Goal: Information Seeking & Learning: Learn about a topic

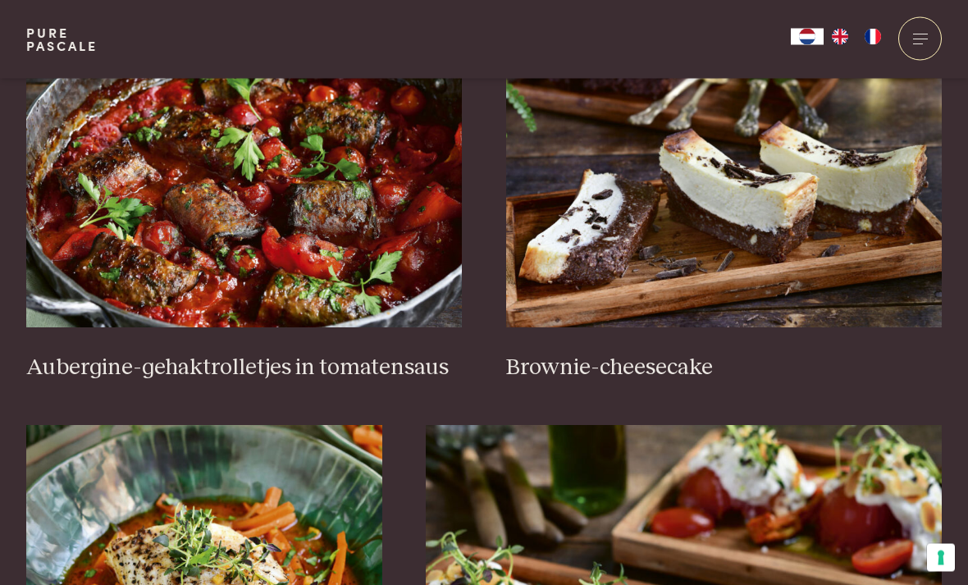
scroll to position [704, 0]
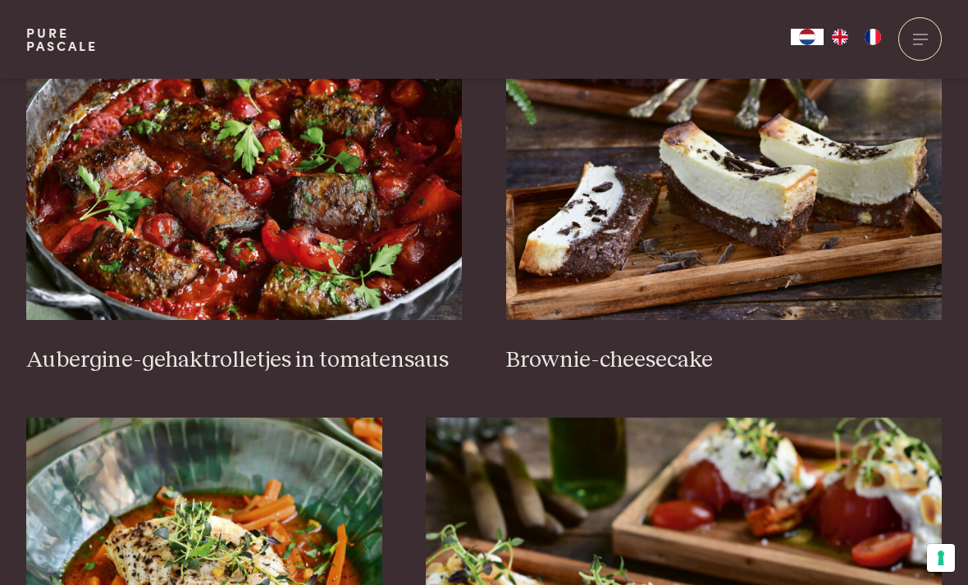
click at [166, 261] on img at bounding box center [244, 156] width 436 height 328
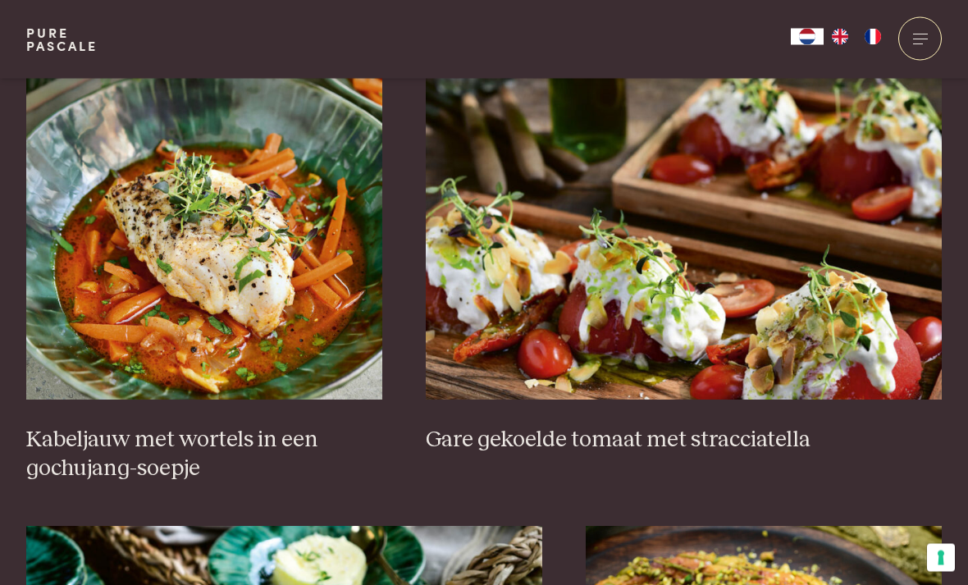
scroll to position [1051, 0]
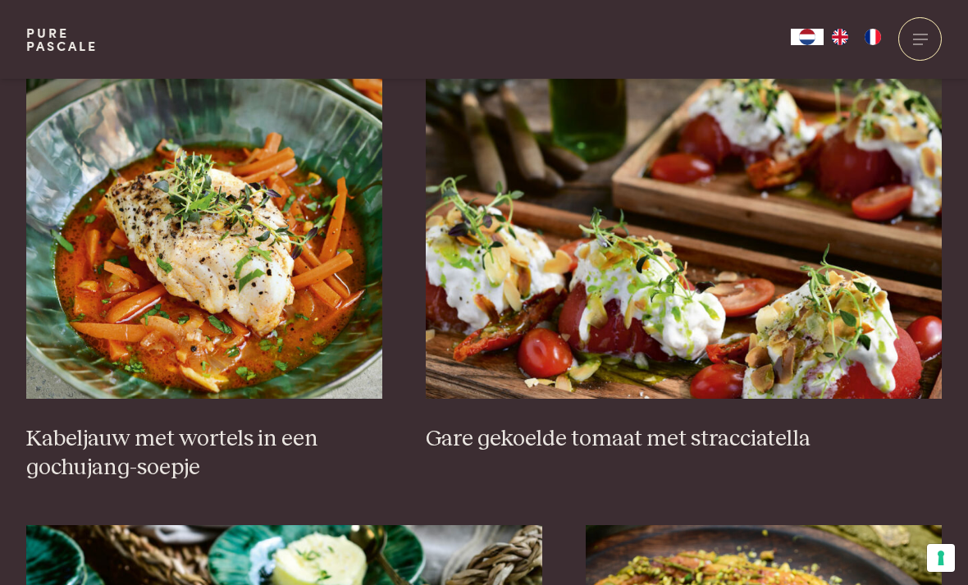
click at [102, 431] on h3 "Kabeljauw met wortels in een gochujang-soepje" at bounding box center [204, 453] width 356 height 57
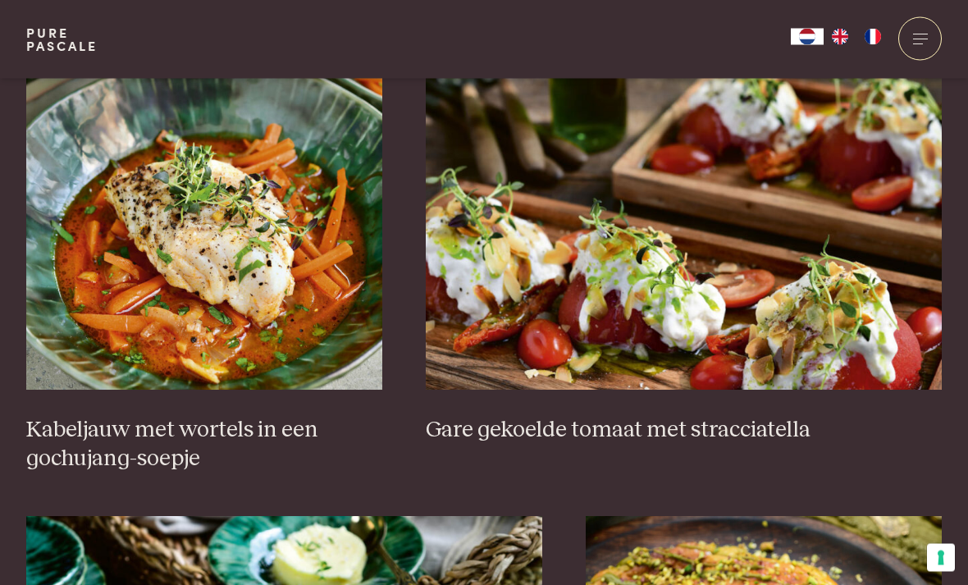
scroll to position [1048, 0]
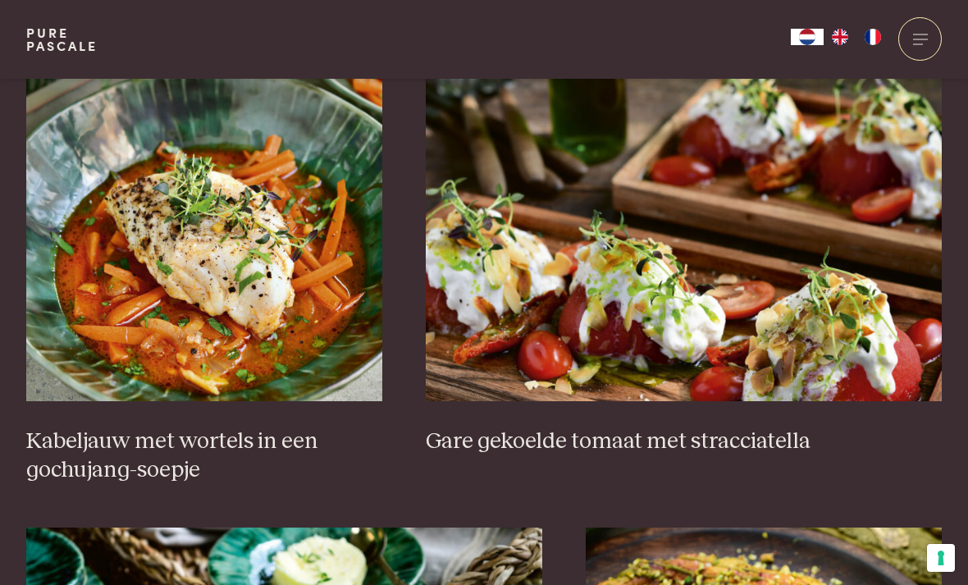
click at [73, 299] on img at bounding box center [204, 237] width 356 height 328
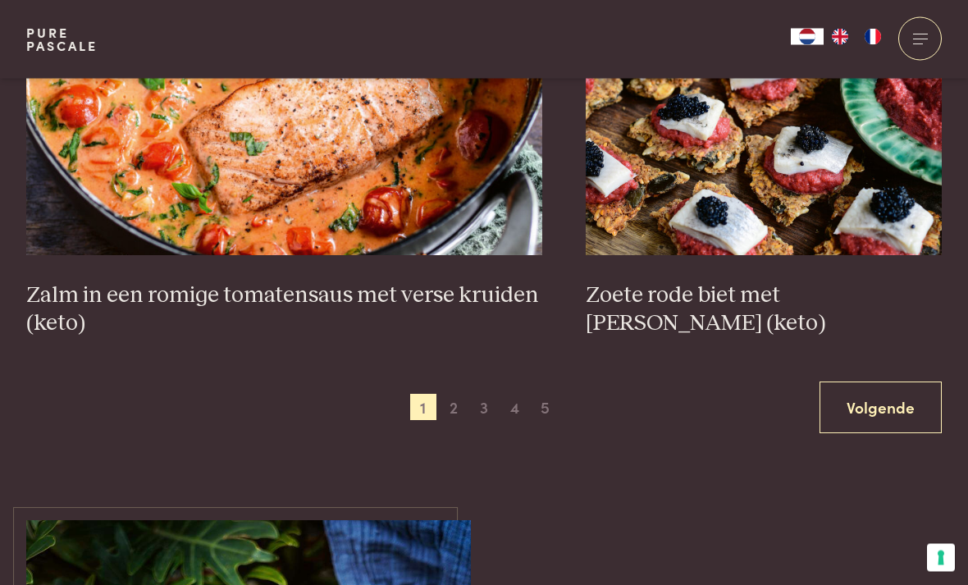
scroll to position [2947, 0]
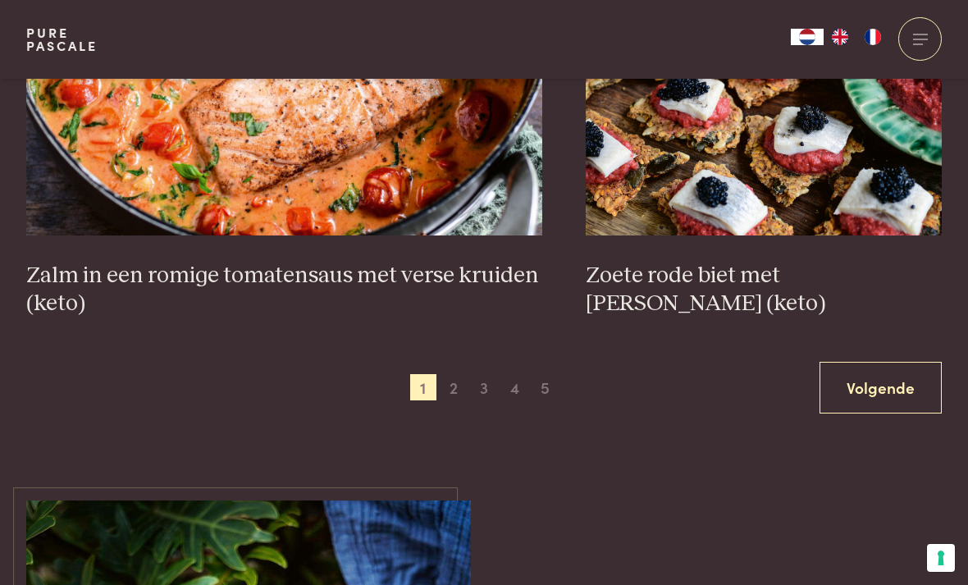
click at [873, 398] on link "Volgende" at bounding box center [880, 388] width 122 height 52
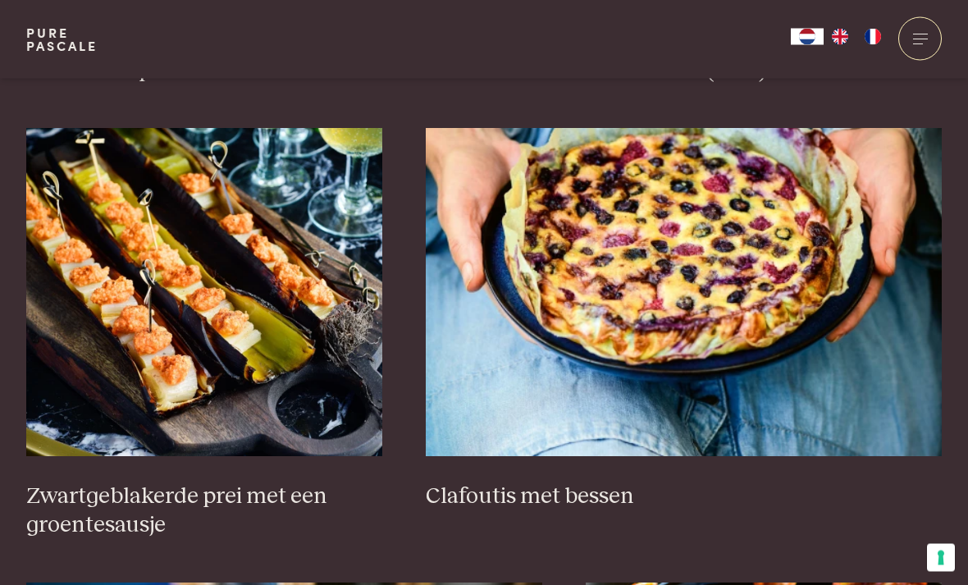
scroll to position [993, 0]
click at [86, 499] on h3 "Zwartgeblakerde prei met een groentesausje" at bounding box center [204, 510] width 356 height 57
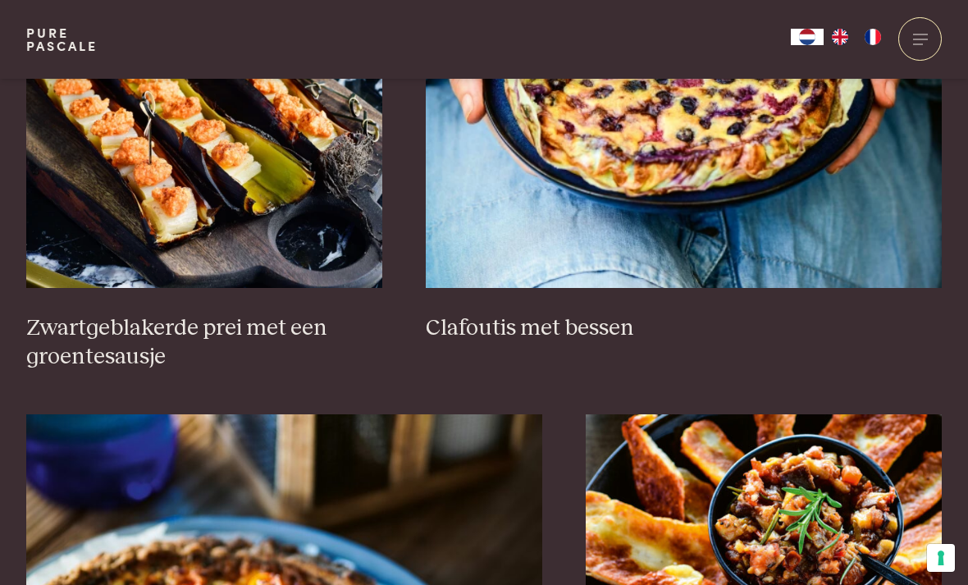
scroll to position [1161, 0]
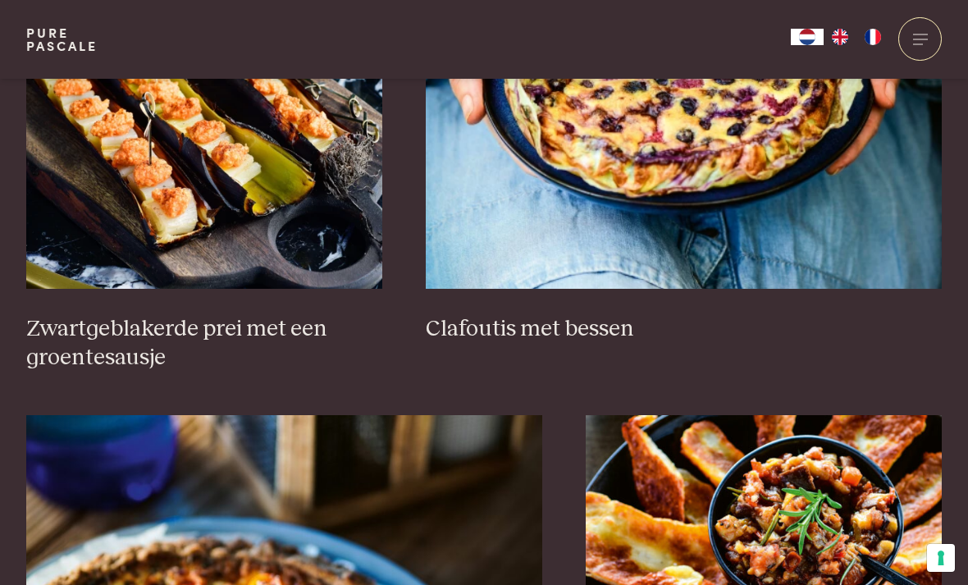
click at [230, 330] on h3 "Zwartgeblakerde prei met een groentesausje" at bounding box center [204, 343] width 356 height 57
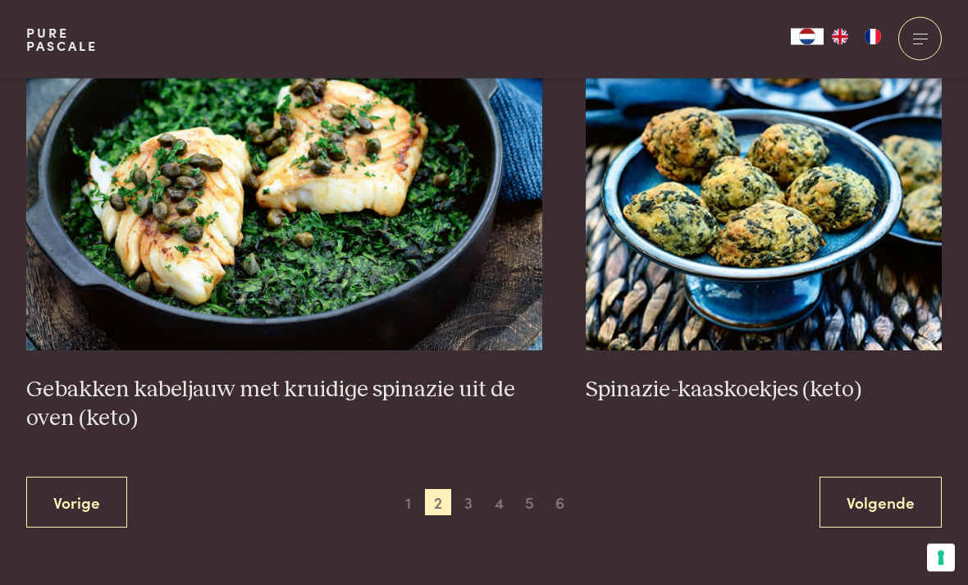
scroll to position [2862, 0]
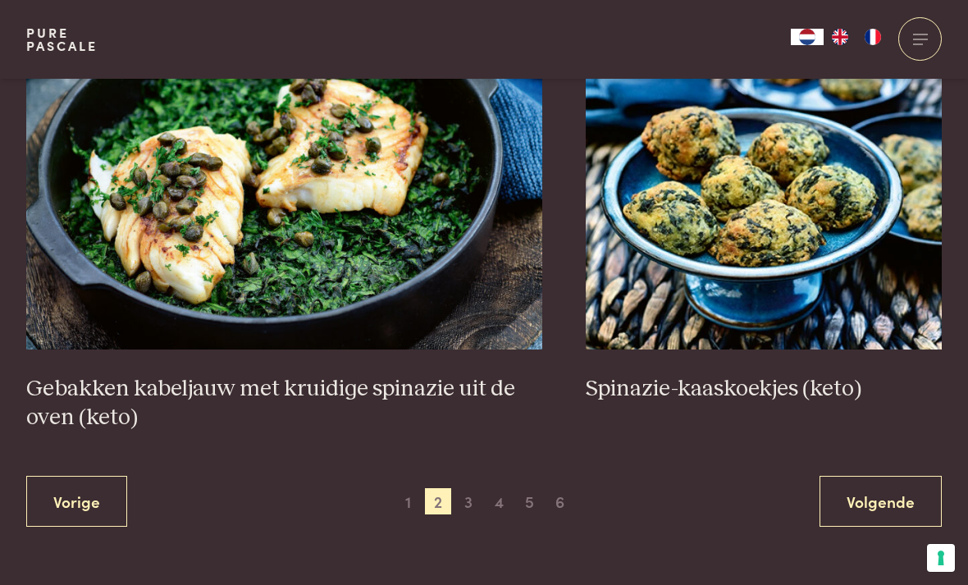
click at [853, 497] on link "Volgende" at bounding box center [880, 502] width 122 height 52
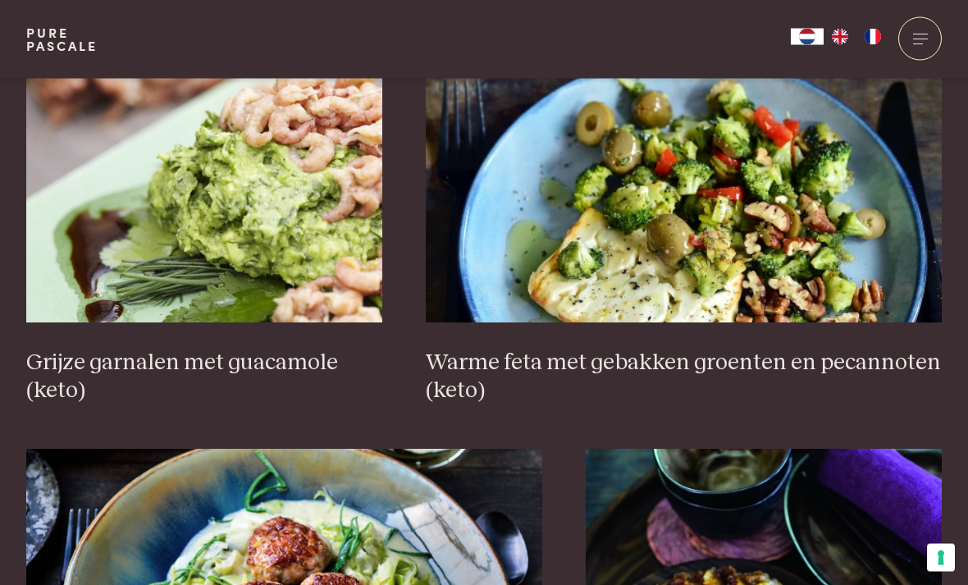
scroll to position [2548, 0]
click at [96, 249] on img at bounding box center [204, 158] width 356 height 328
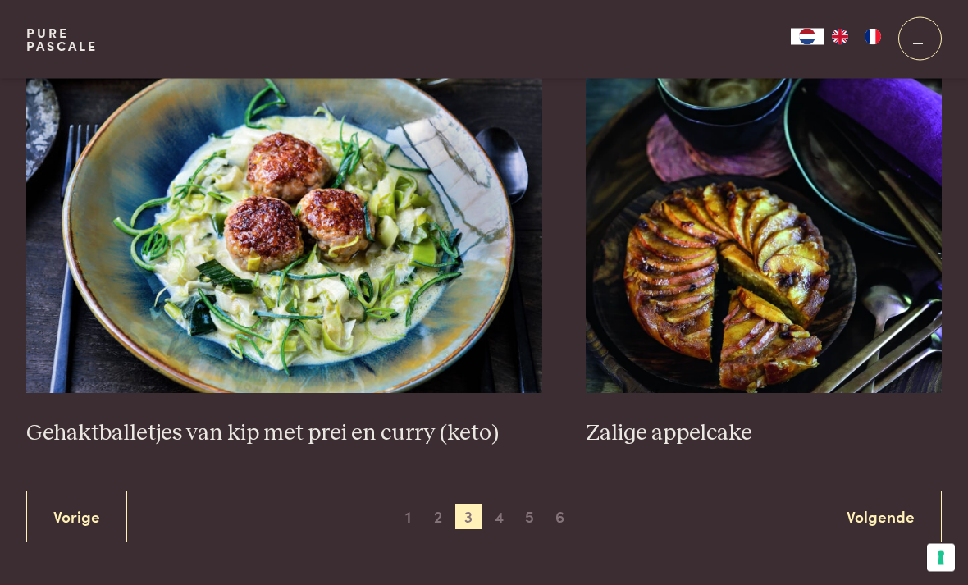
scroll to position [2932, 0]
click at [495, 508] on span "4" at bounding box center [499, 516] width 26 height 26
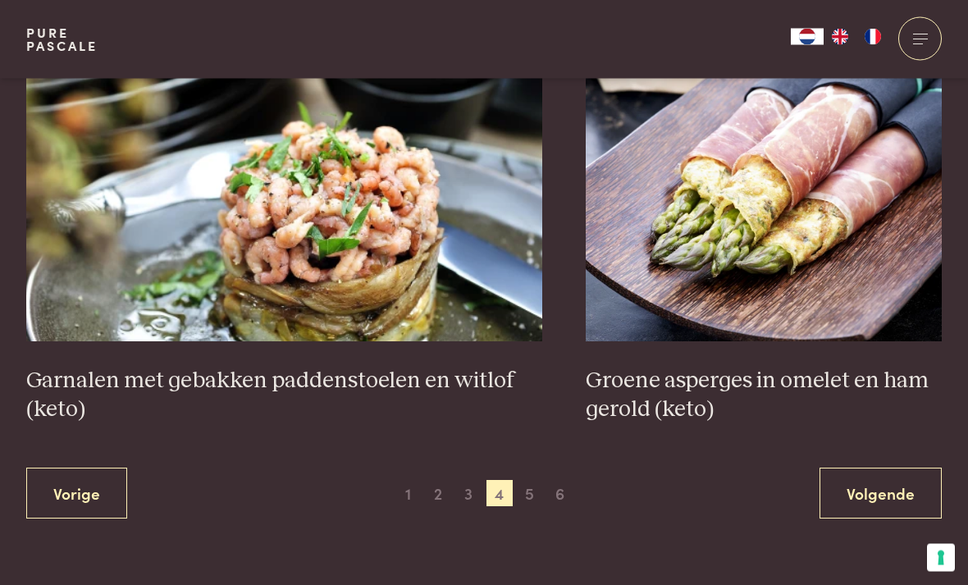
scroll to position [2877, 0]
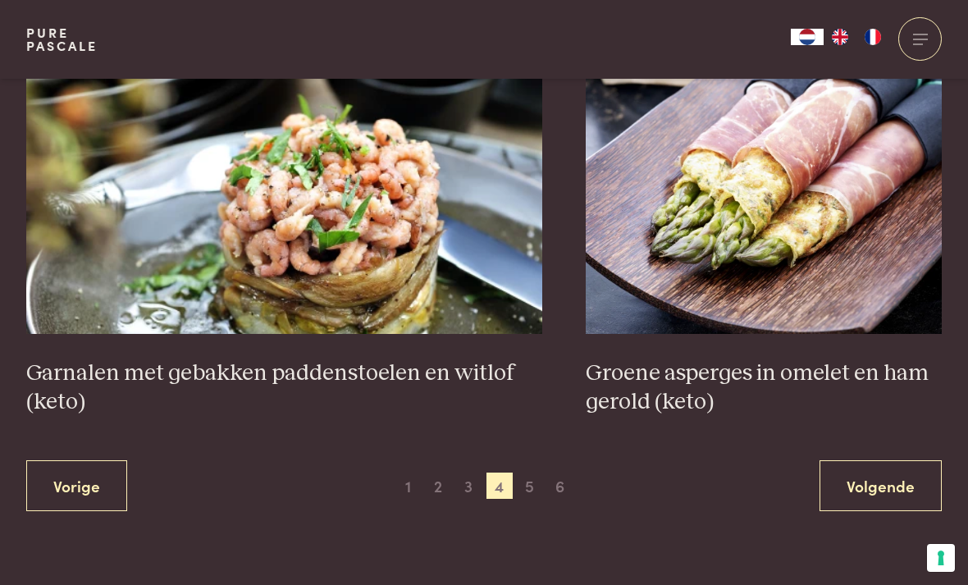
click at [526, 480] on span "5" at bounding box center [530, 485] width 26 height 26
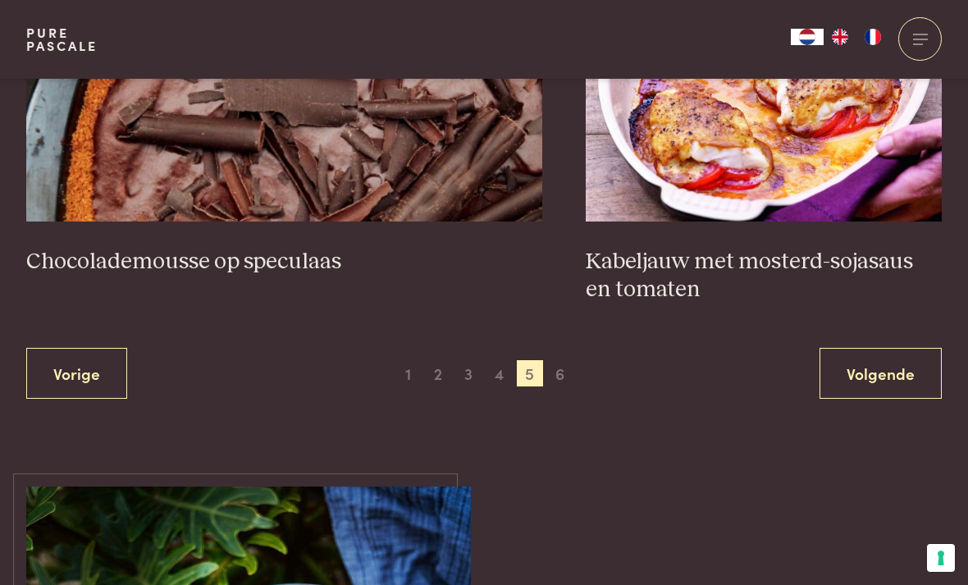
scroll to position [3037, 0]
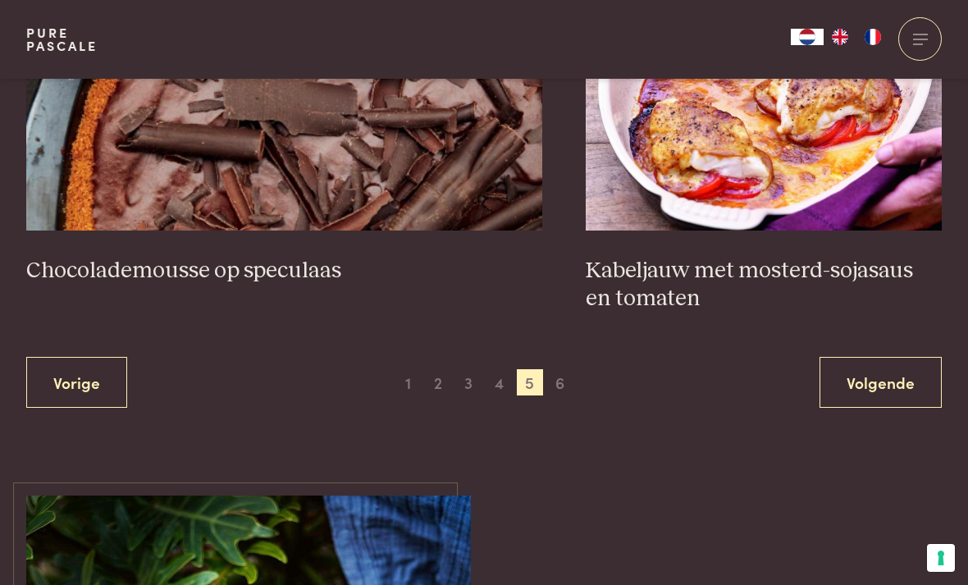
click at [555, 379] on span "6" at bounding box center [560, 382] width 26 height 26
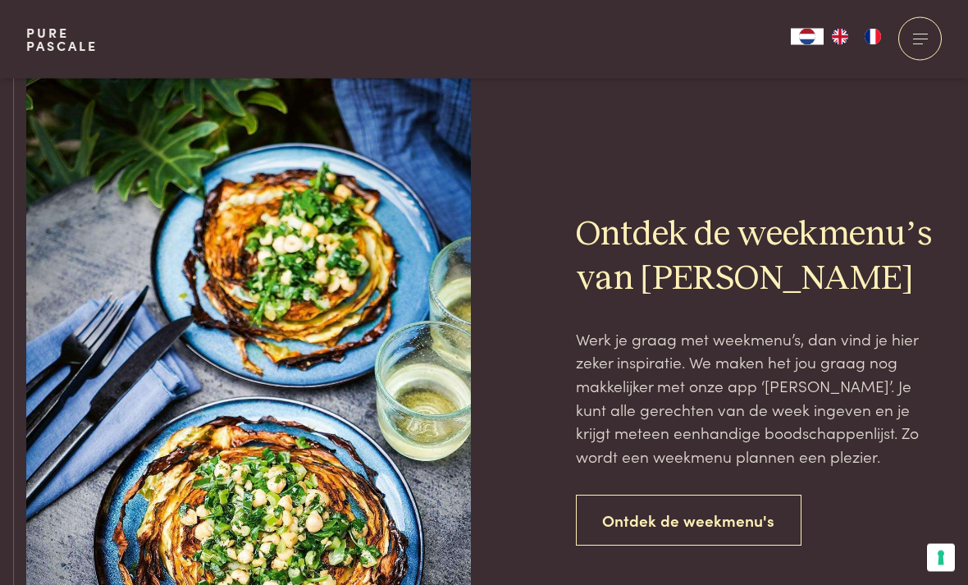
scroll to position [1214, 0]
click at [648, 519] on link "Ontdek de weekmenu's" at bounding box center [689, 521] width 226 height 52
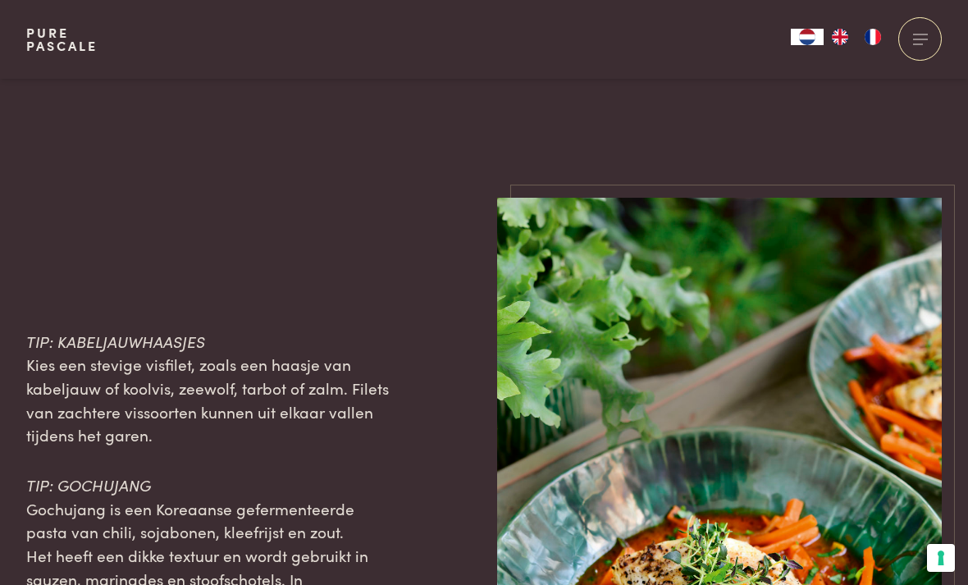
scroll to position [2421, 0]
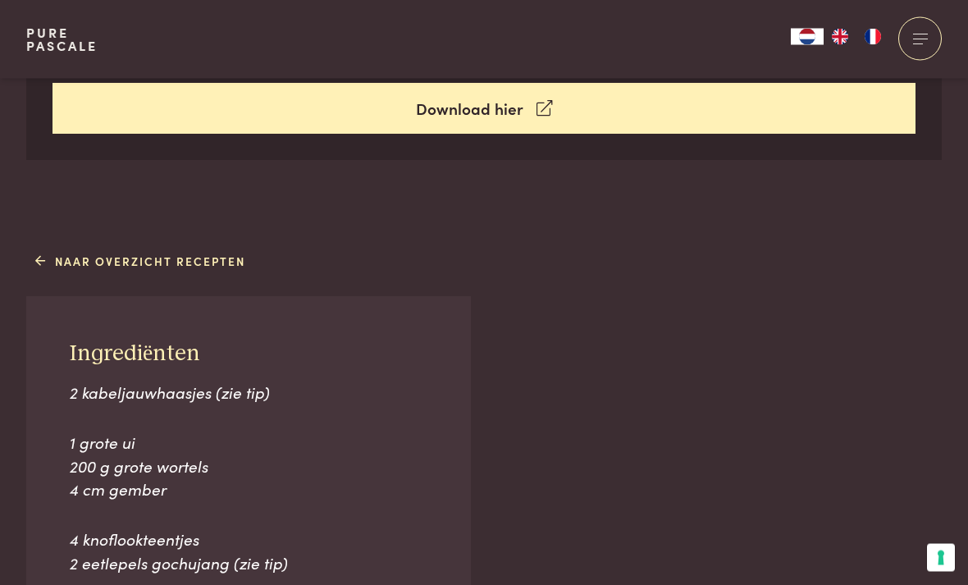
scroll to position [876, 0]
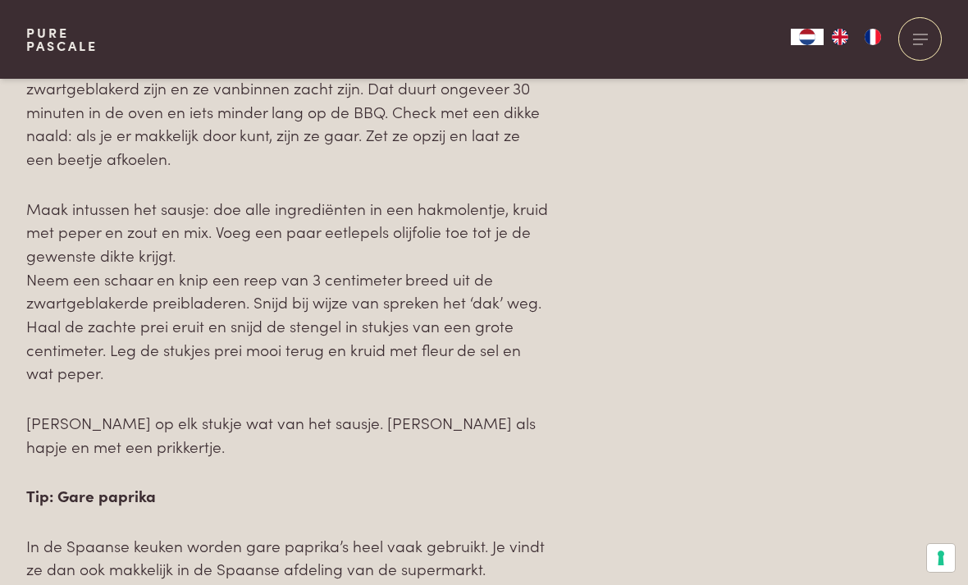
scroll to position [1966, 0]
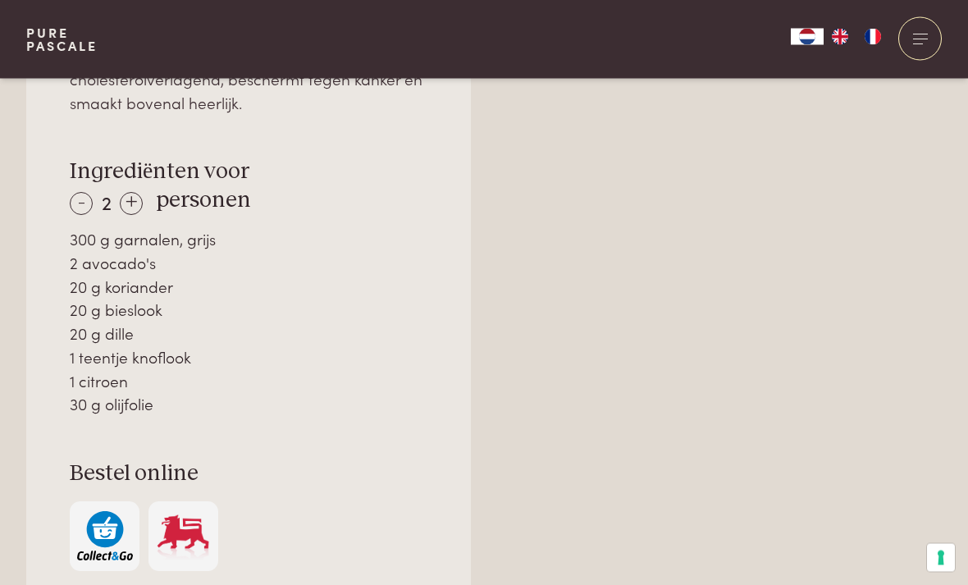
scroll to position [1200, 0]
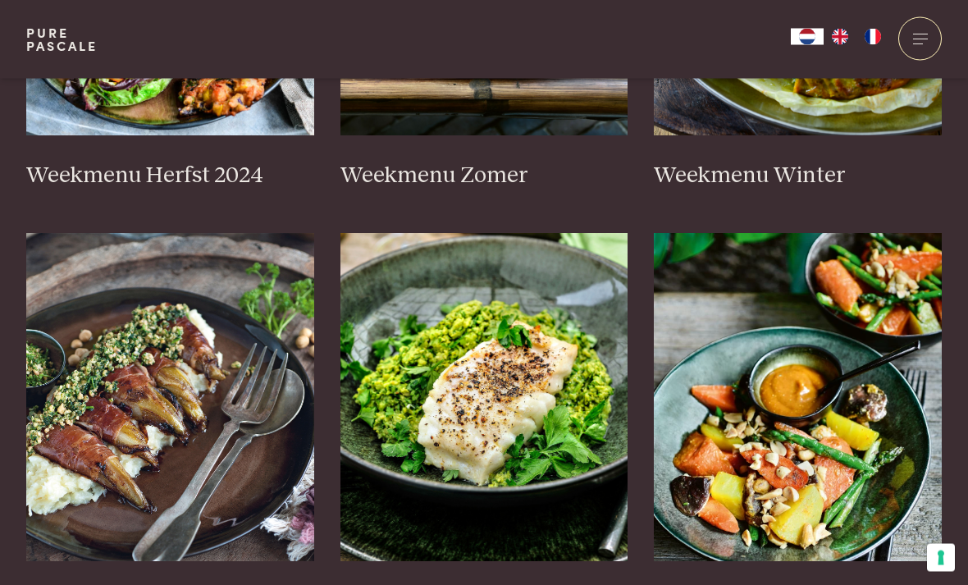
scroll to position [717, 0]
click at [105, 395] on img at bounding box center [170, 397] width 288 height 328
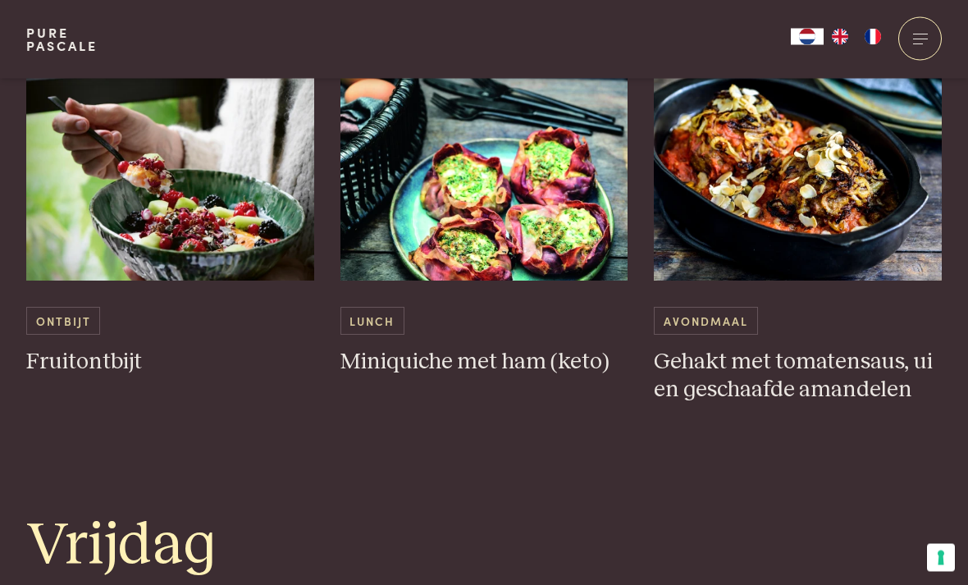
scroll to position [2921, 0]
click at [413, 354] on h3 "Miniquiche met ham (keto)" at bounding box center [484, 362] width 288 height 29
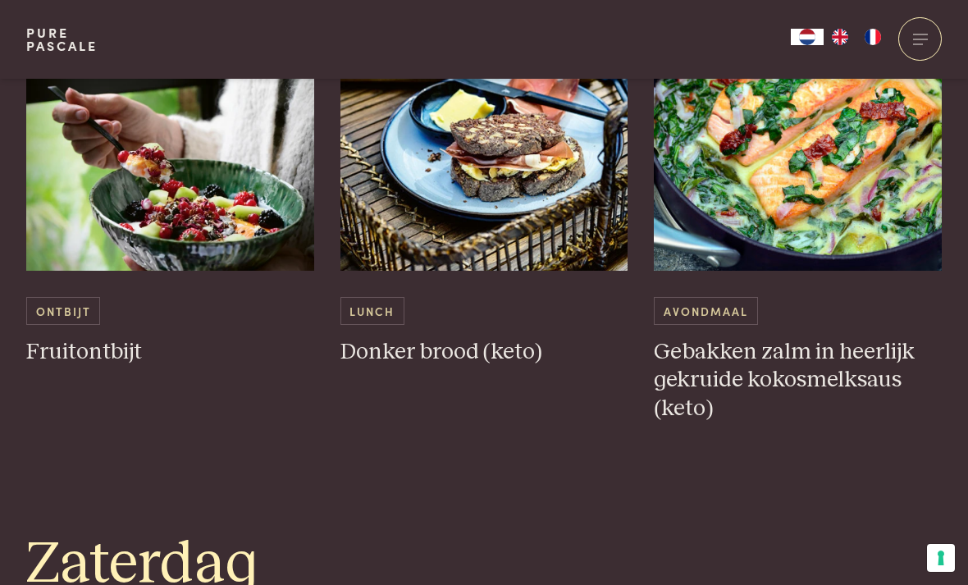
scroll to position [3586, 0]
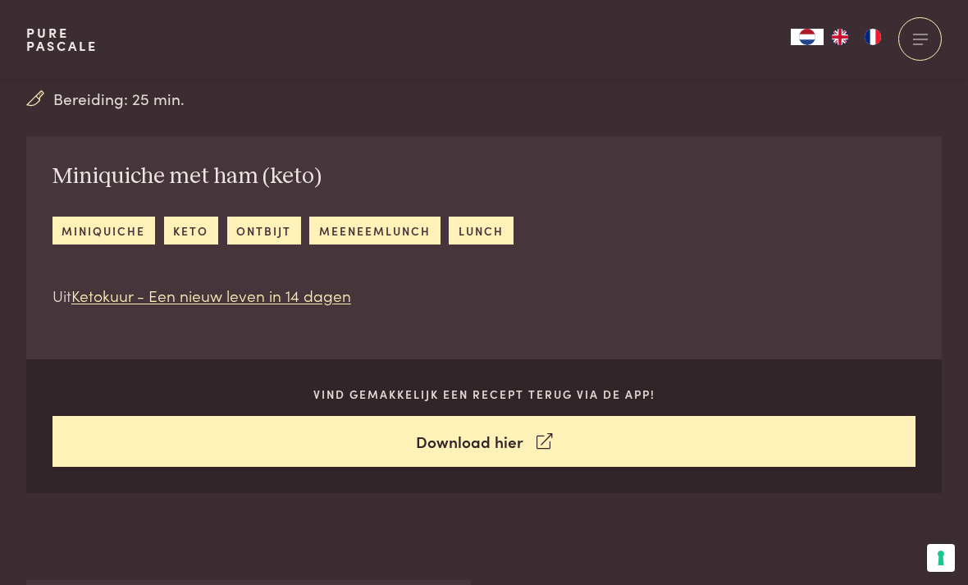
scroll to position [532, 0]
